Goal: Task Accomplishment & Management: Complete application form

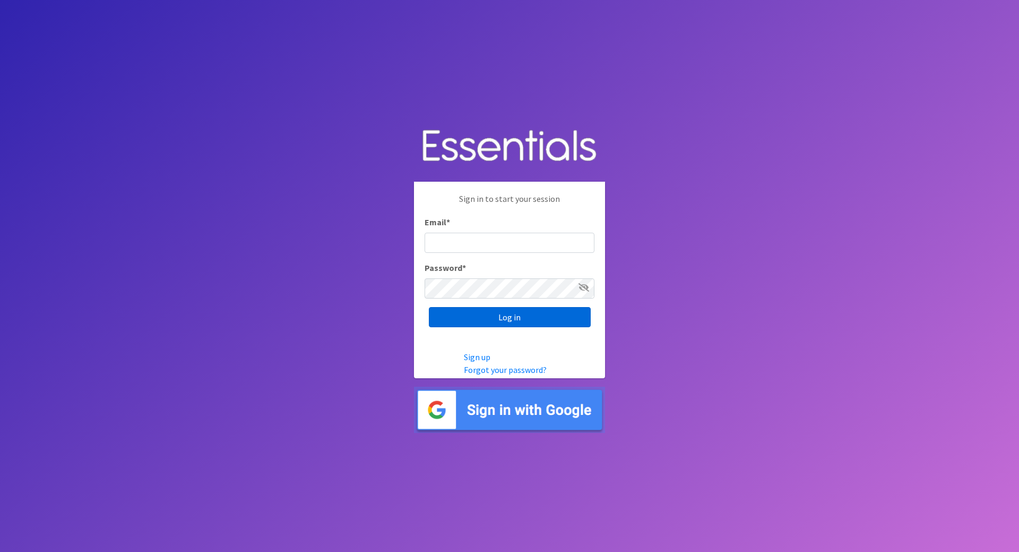
type input "[PERSON_NAME][EMAIL_ADDRESS][DOMAIN_NAME]"
click at [514, 319] on input "Log in" at bounding box center [510, 317] width 162 height 20
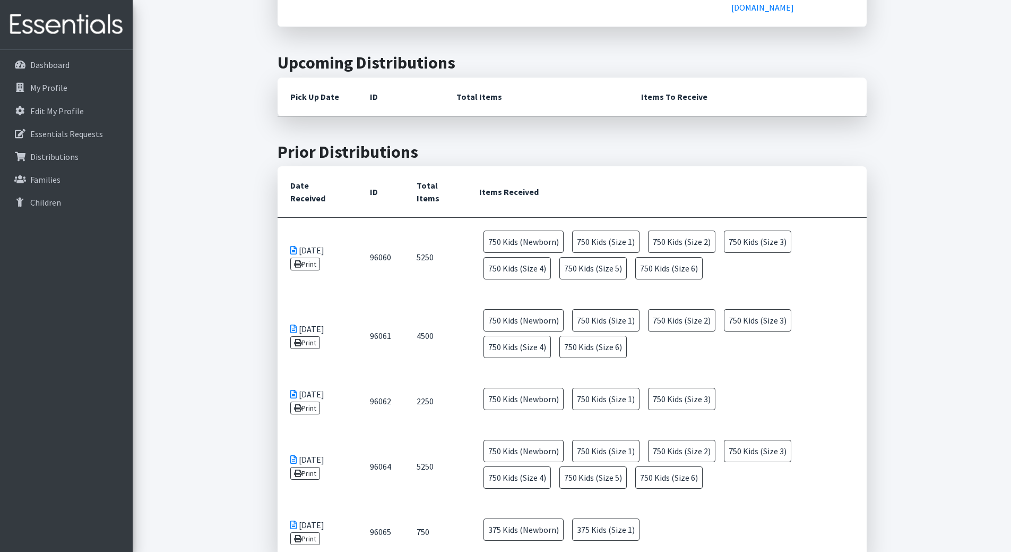
scroll to position [956, 0]
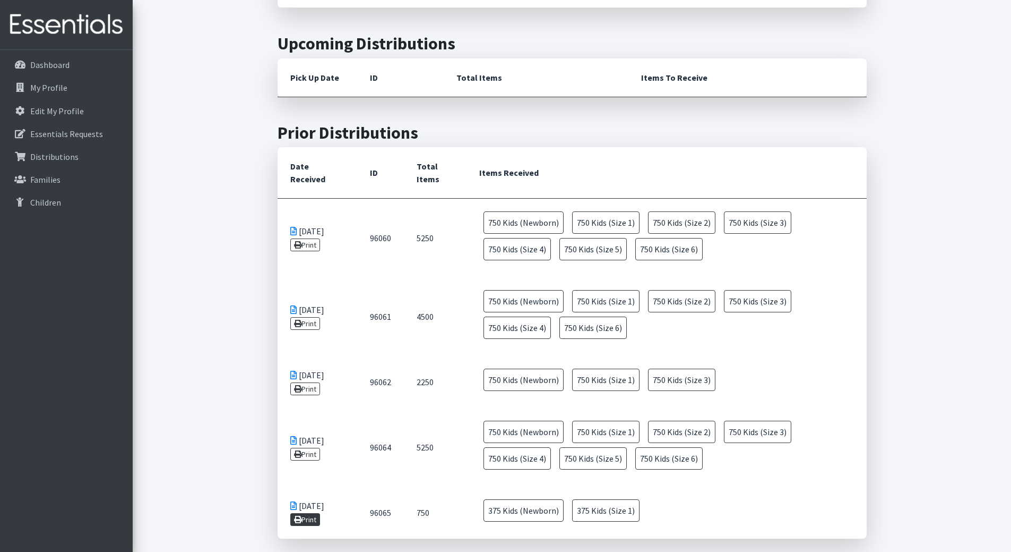
click at [299, 515] on icon at bounding box center [297, 518] width 7 height 7
click at [310, 448] on link "Print" at bounding box center [305, 454] width 30 height 13
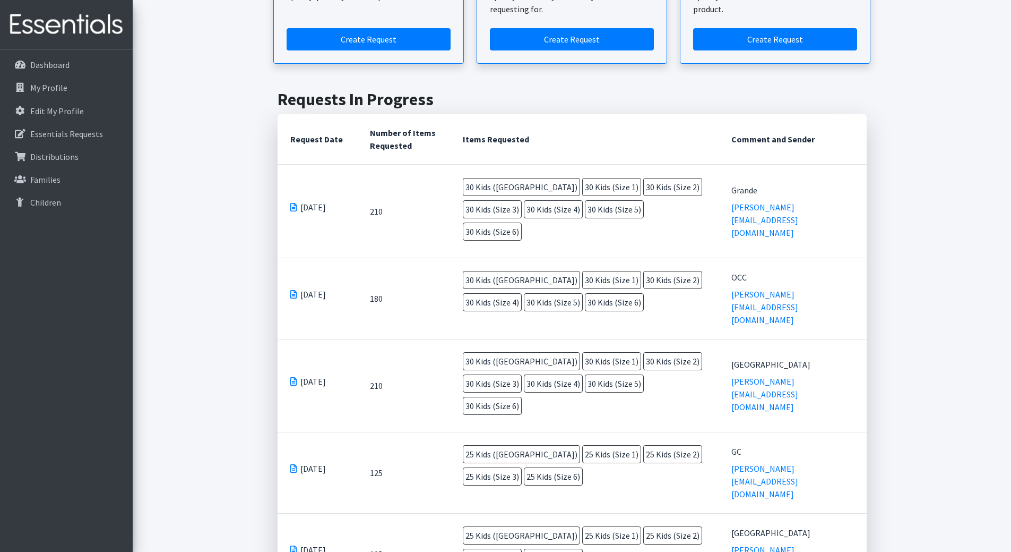
scroll to position [0, 0]
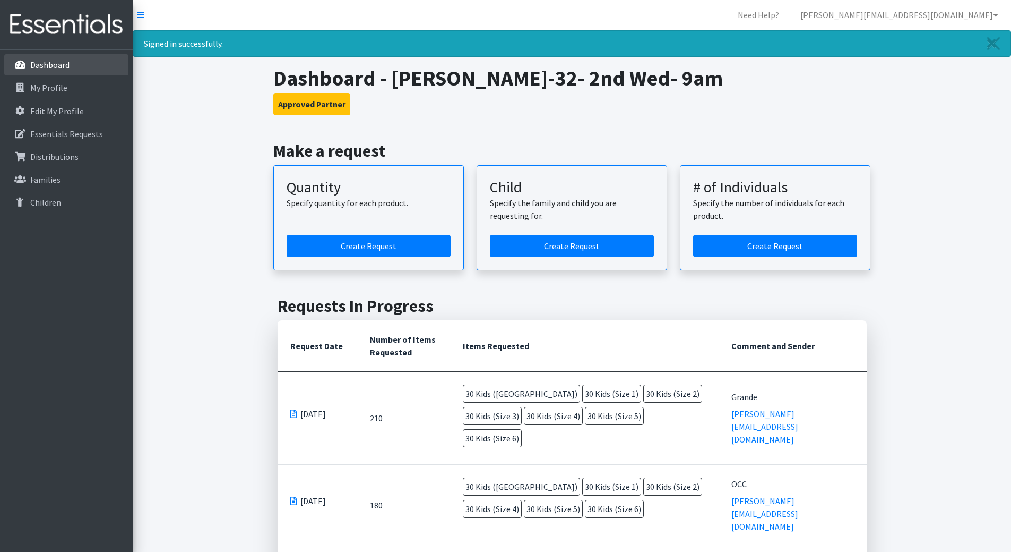
click at [63, 64] on p "Dashboard" at bounding box center [49, 64] width 39 height 11
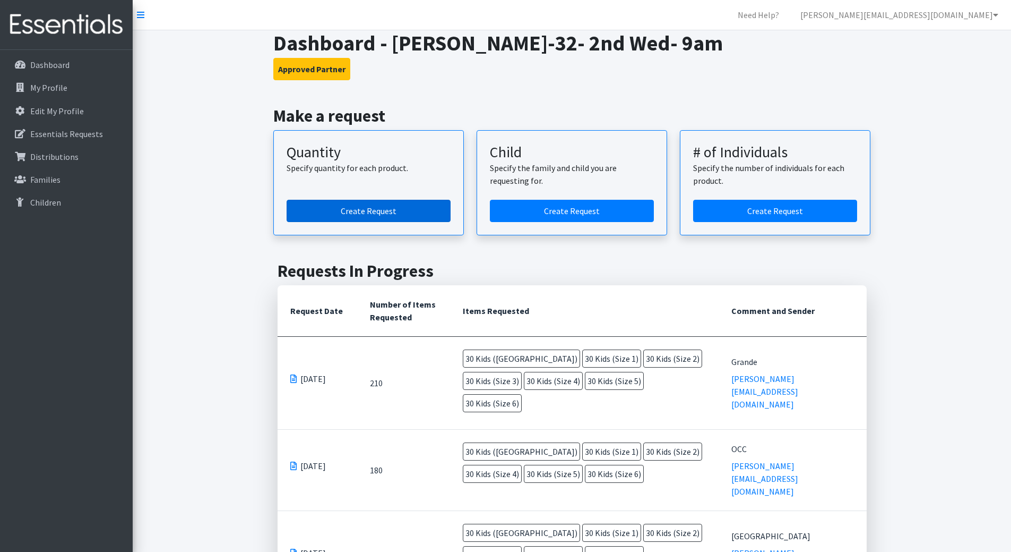
click at [364, 209] on link "Create Request" at bounding box center [369, 211] width 164 height 22
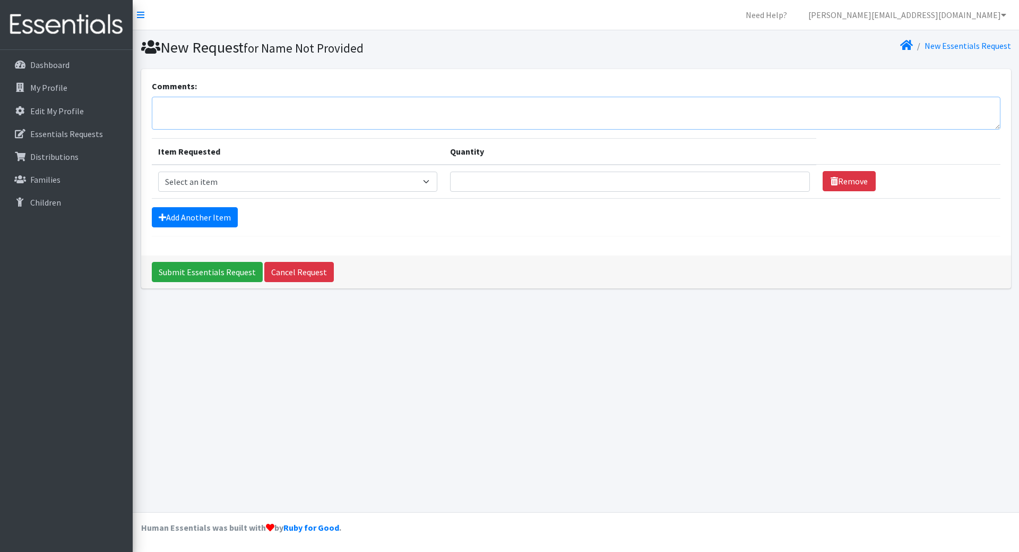
click at [288, 112] on textarea "Comments:" at bounding box center [576, 113] width 849 height 33
type textarea "Westside/October"
click at [429, 185] on select "Select an item Kids (Newborn) Kids (Size 1) Kids (Size 2) Kids (Size 3) Kids (S…" at bounding box center [298, 181] width 280 height 20
select select "3394"
click at [158, 171] on select "Select an item Kids (Newborn) Kids (Size 1) Kids (Size 2) Kids (Size 3) Kids (S…" at bounding box center [298, 181] width 280 height 20
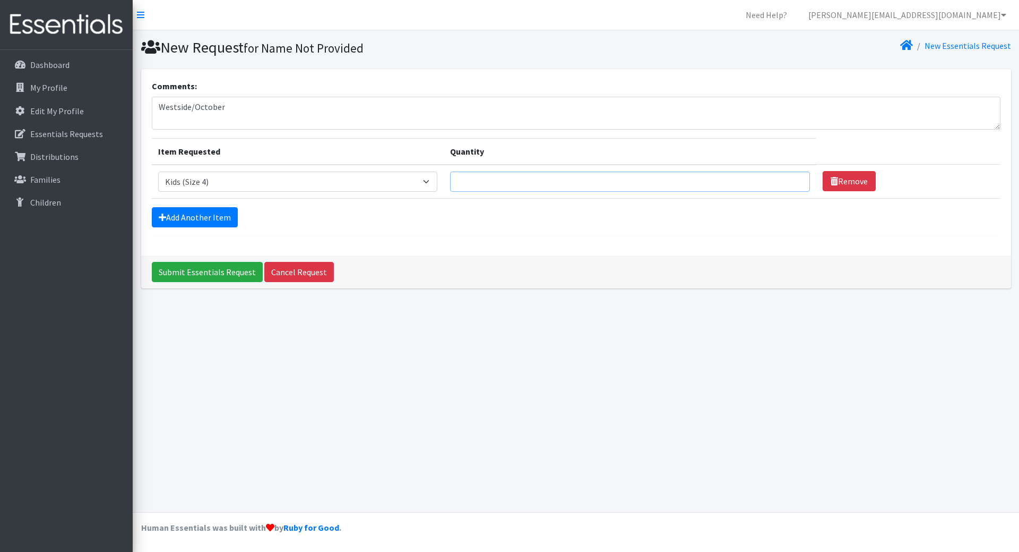
click at [546, 179] on input "Quantity" at bounding box center [630, 181] width 360 height 20
type input "25"
click at [202, 220] on link "Add Another Item" at bounding box center [195, 217] width 86 height 20
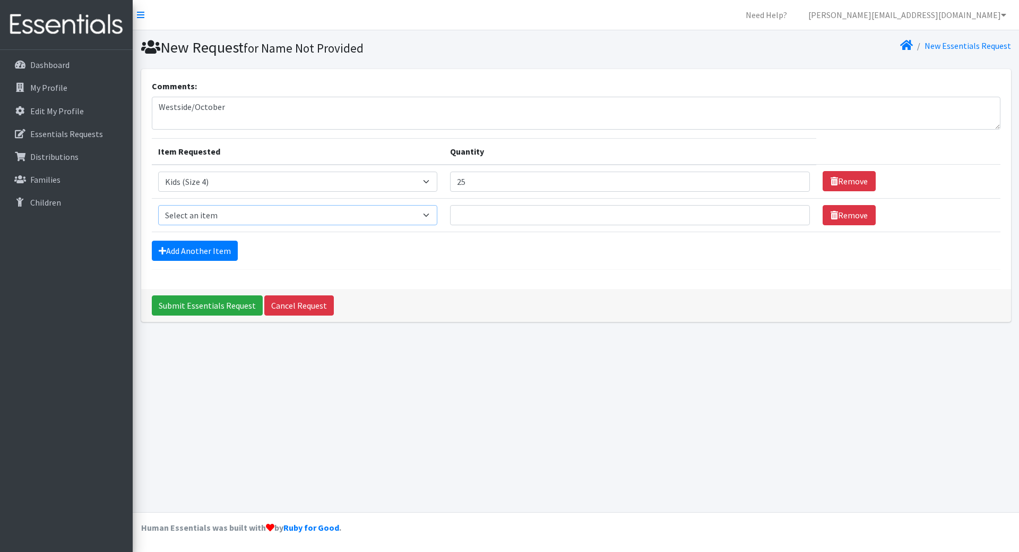
click at [203, 219] on select "Select an item Kids (Newborn) Kids (Size 1) Kids (Size 2) Kids (Size 3) Kids (S…" at bounding box center [298, 215] width 280 height 20
select select "3407"
click at [158, 205] on select "Select an item Kids (Newborn) Kids (Size 1) Kids (Size 2) Kids (Size 3) Kids (S…" at bounding box center [298, 215] width 280 height 20
click at [525, 219] on input "Quantity" at bounding box center [630, 215] width 360 height 20
type input "15"
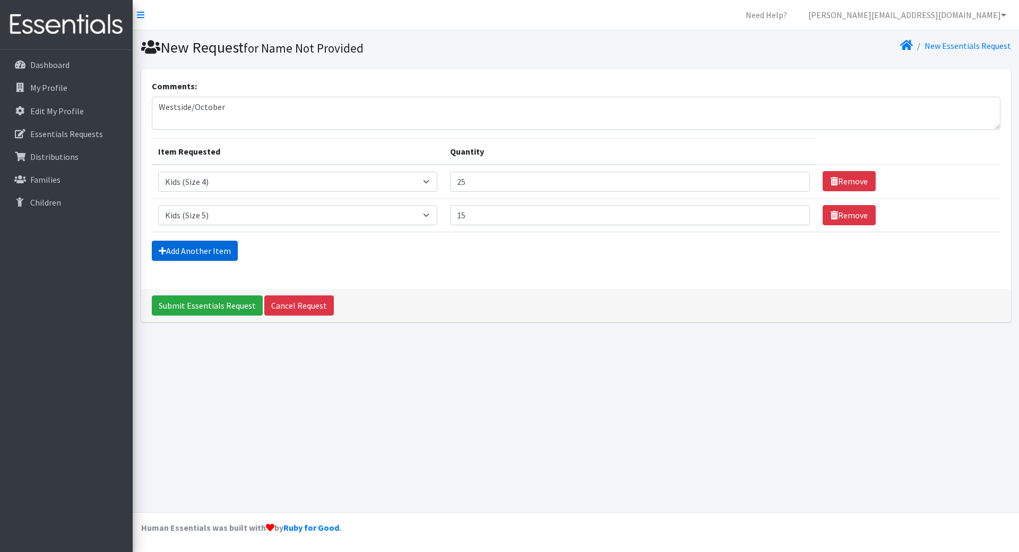
click at [159, 254] on icon at bounding box center [162, 250] width 7 height 8
click at [169, 250] on link "Add Another Item" at bounding box center [195, 250] width 86 height 20
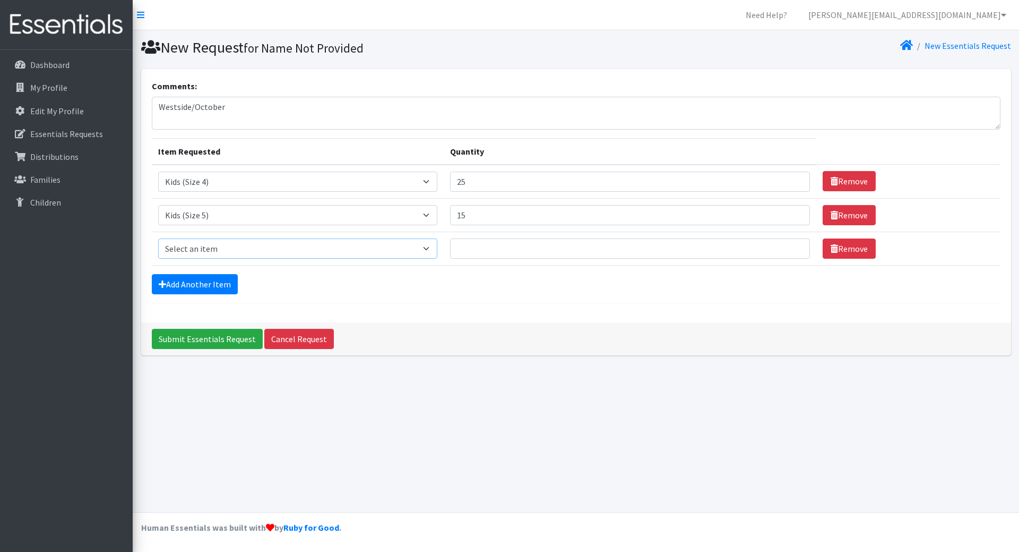
click at [182, 242] on select "Select an item Kids (Newborn) Kids (Size 1) Kids (Size 2) Kids (Size 3) Kids (S…" at bounding box center [298, 248] width 280 height 20
select select "3419"
click at [158, 238] on select "Select an item Kids (Newborn) Kids (Size 1) Kids (Size 2) Kids (Size 3) Kids (S…" at bounding box center [298, 248] width 280 height 20
click at [570, 244] on input "Quantity" at bounding box center [630, 248] width 360 height 20
type input "15"
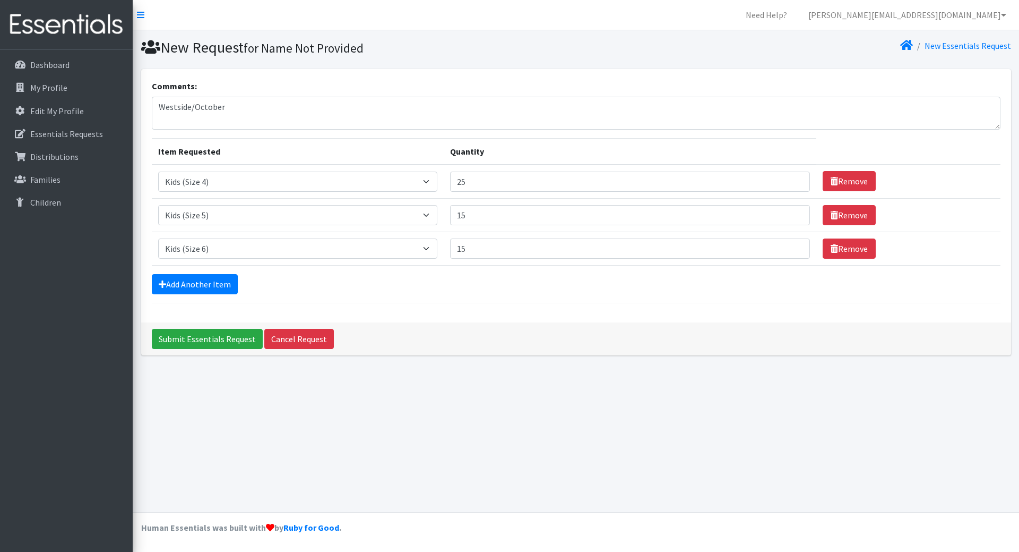
click at [196, 270] on form "Comments: Westside/October Item Requested Quantity Item Requested Select an ite…" at bounding box center [576, 191] width 849 height 223
click at [193, 280] on link "Add Another Item" at bounding box center [195, 284] width 86 height 20
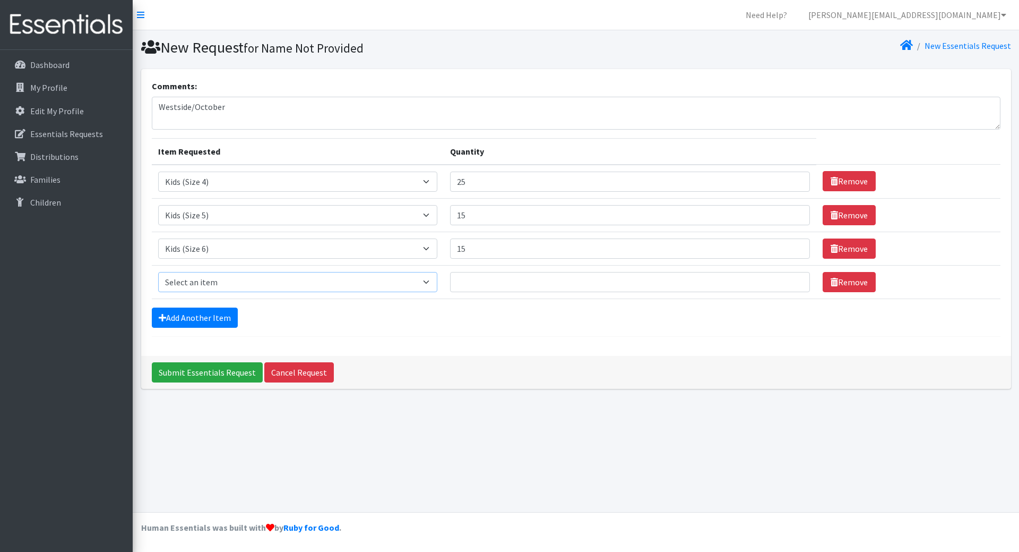
click at [191, 290] on select "Select an item Kids (Newborn) Kids (Size 1) Kids (Size 2) Kids (Size 3) Kids (S…" at bounding box center [298, 282] width 280 height 20
select select "3415"
click at [158, 272] on select "Select an item Kids (Newborn) Kids (Size 1) Kids (Size 2) Kids (Size 3) Kids (S…" at bounding box center [298, 282] width 280 height 20
click at [525, 278] on input "Quantity" at bounding box center [630, 282] width 360 height 20
type input "3"
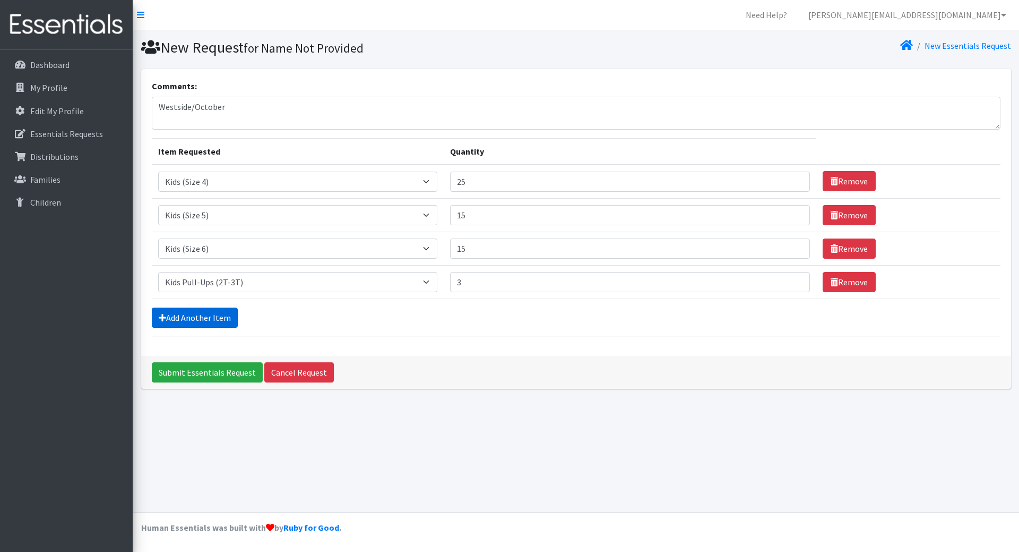
click at [191, 311] on link "Add Another Item" at bounding box center [195, 317] width 86 height 20
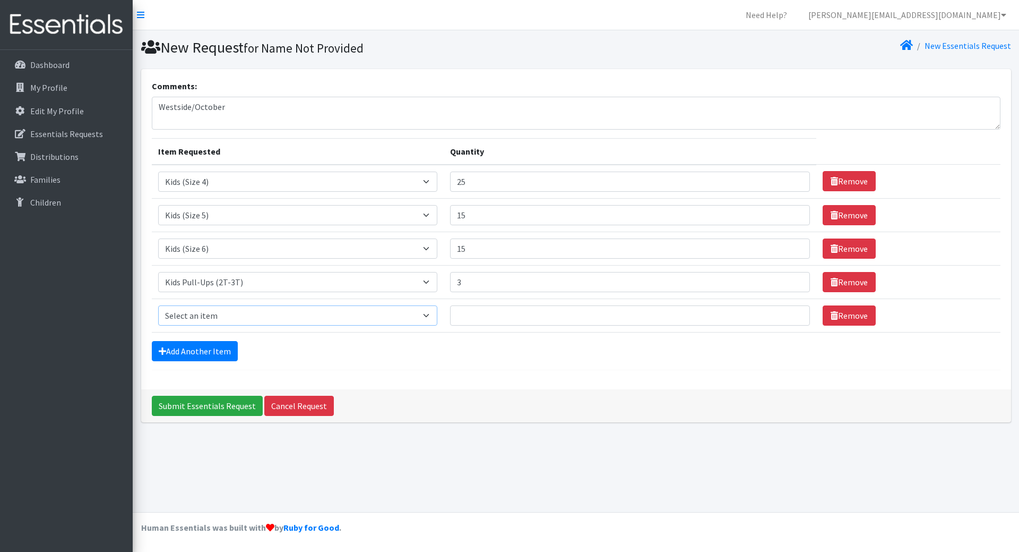
click at [195, 320] on select "Select an item Kids (Newborn) Kids (Size 1) Kids (Size 2) Kids (Size 3) Kids (S…" at bounding box center [298, 315] width 280 height 20
select select "3417"
click at [158, 305] on select "Select an item Kids (Newborn) Kids (Size 1) Kids (Size 2) Kids (Size 3) Kids (S…" at bounding box center [298, 315] width 280 height 20
click at [538, 319] on input "Quantity" at bounding box center [630, 315] width 360 height 20
type input "3"
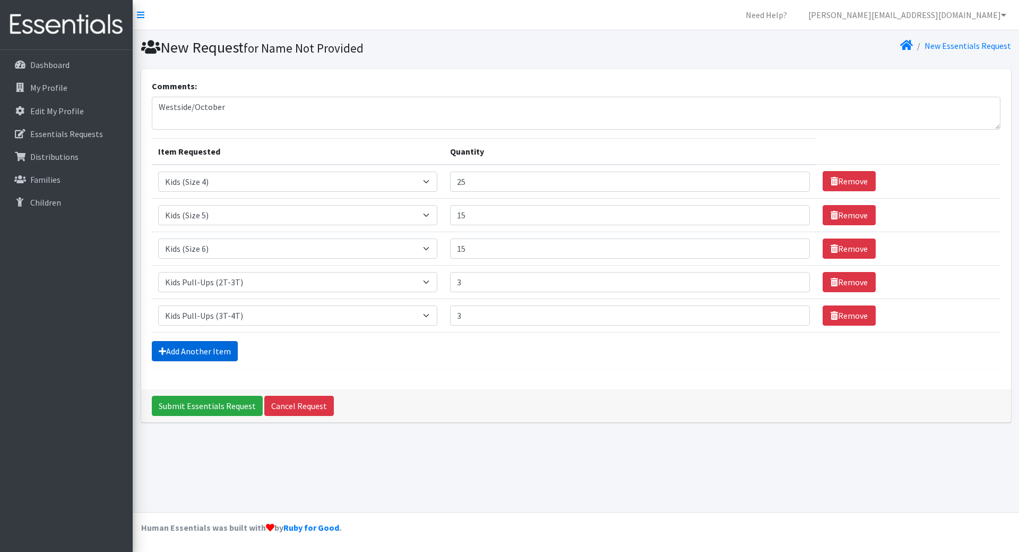
click at [195, 351] on link "Add Another Item" at bounding box center [195, 351] width 86 height 20
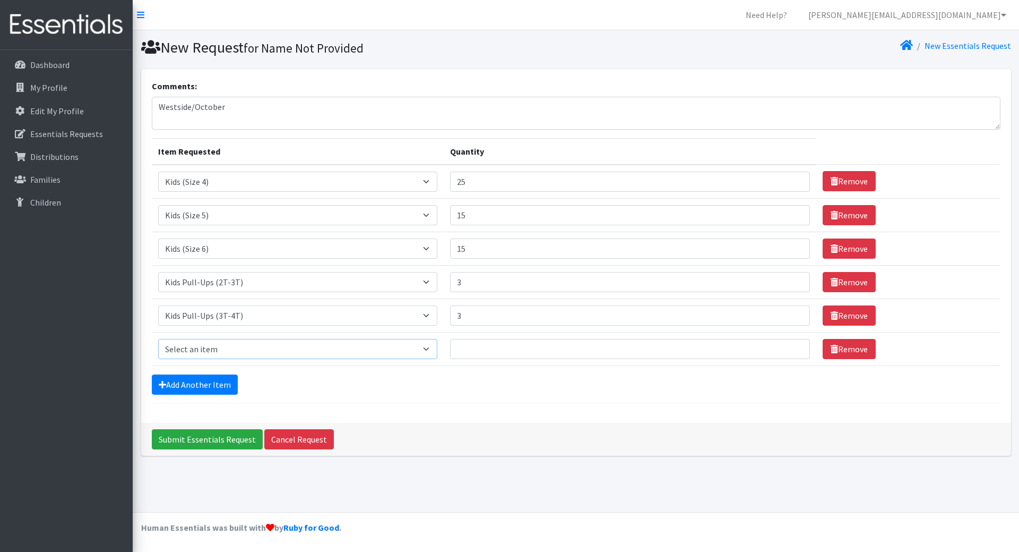
click at [198, 341] on select "Select an item Kids (Newborn) Kids (Size 1) Kids (Size 2) Kids (Size 3) Kids (S…" at bounding box center [298, 349] width 280 height 20
select select "3408"
click at [158, 339] on select "Select an item Kids (Newborn) Kids (Size 1) Kids (Size 2) Kids (Size 3) Kids (S…" at bounding box center [298, 349] width 280 height 20
click at [532, 350] on input "Quantity" at bounding box center [630, 349] width 360 height 20
type input "3"
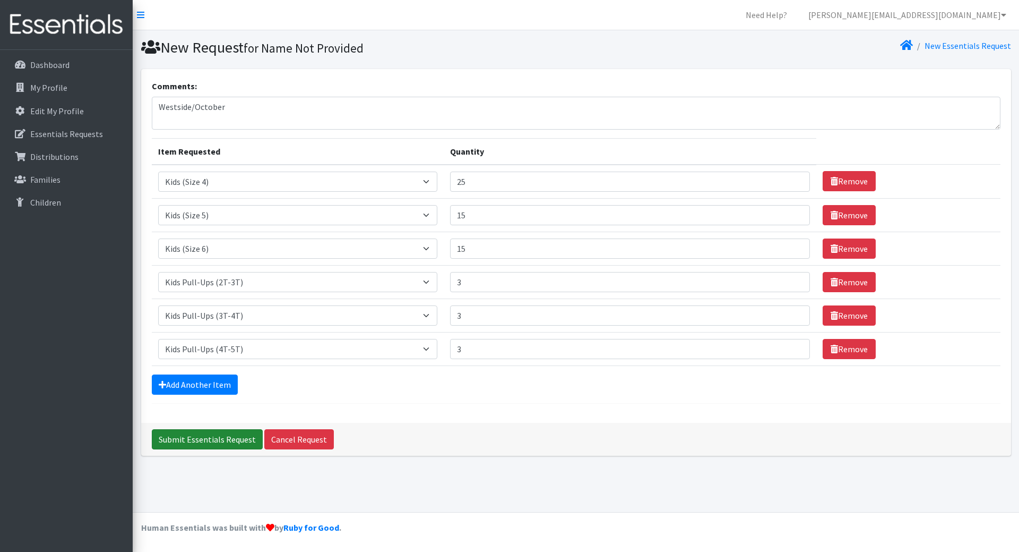
click at [170, 436] on input "Submit Essentials Request" at bounding box center [207, 439] width 111 height 20
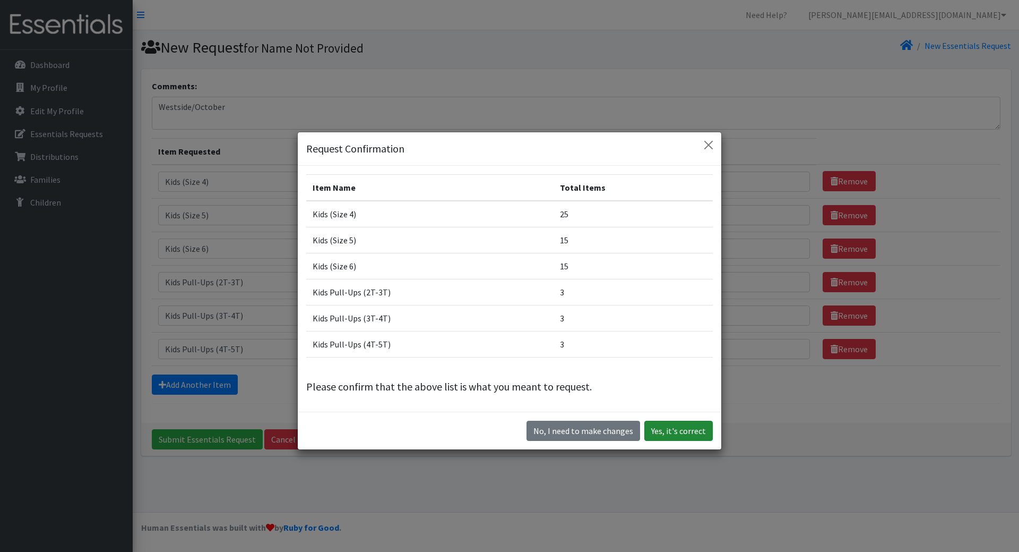
click at [668, 435] on button "Yes, it's correct" at bounding box center [678, 430] width 68 height 20
